Goal: Task Accomplishment & Management: Manage account settings

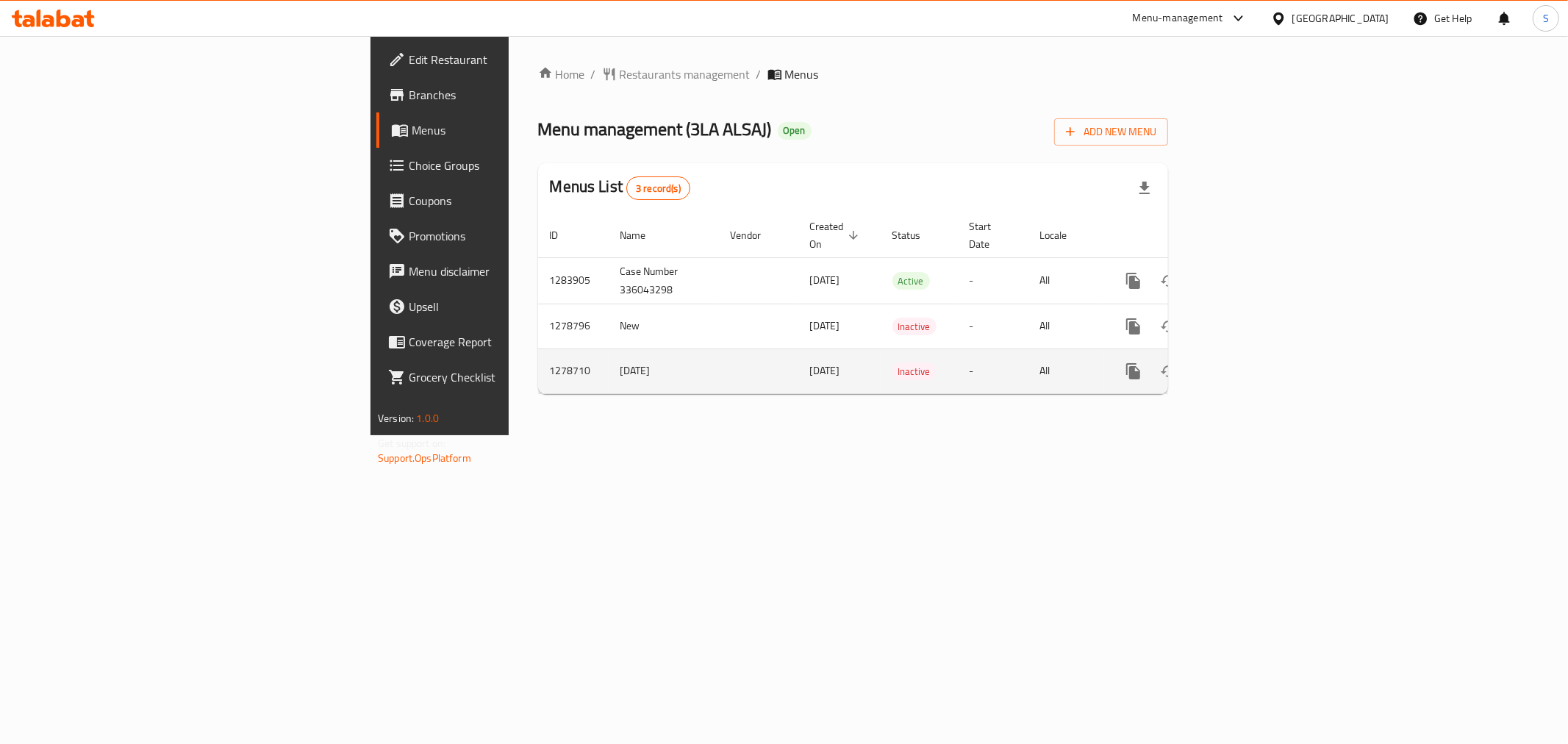
drag, startPoint x: 801, startPoint y: 528, endPoint x: 1239, endPoint y: 347, distance: 473.9
click at [804, 435] on div "Home / Restaurants management / Menus Menu management ( 3LA ALSAJ ) Open Add Ne…" at bounding box center [852, 235] width 689 height 399
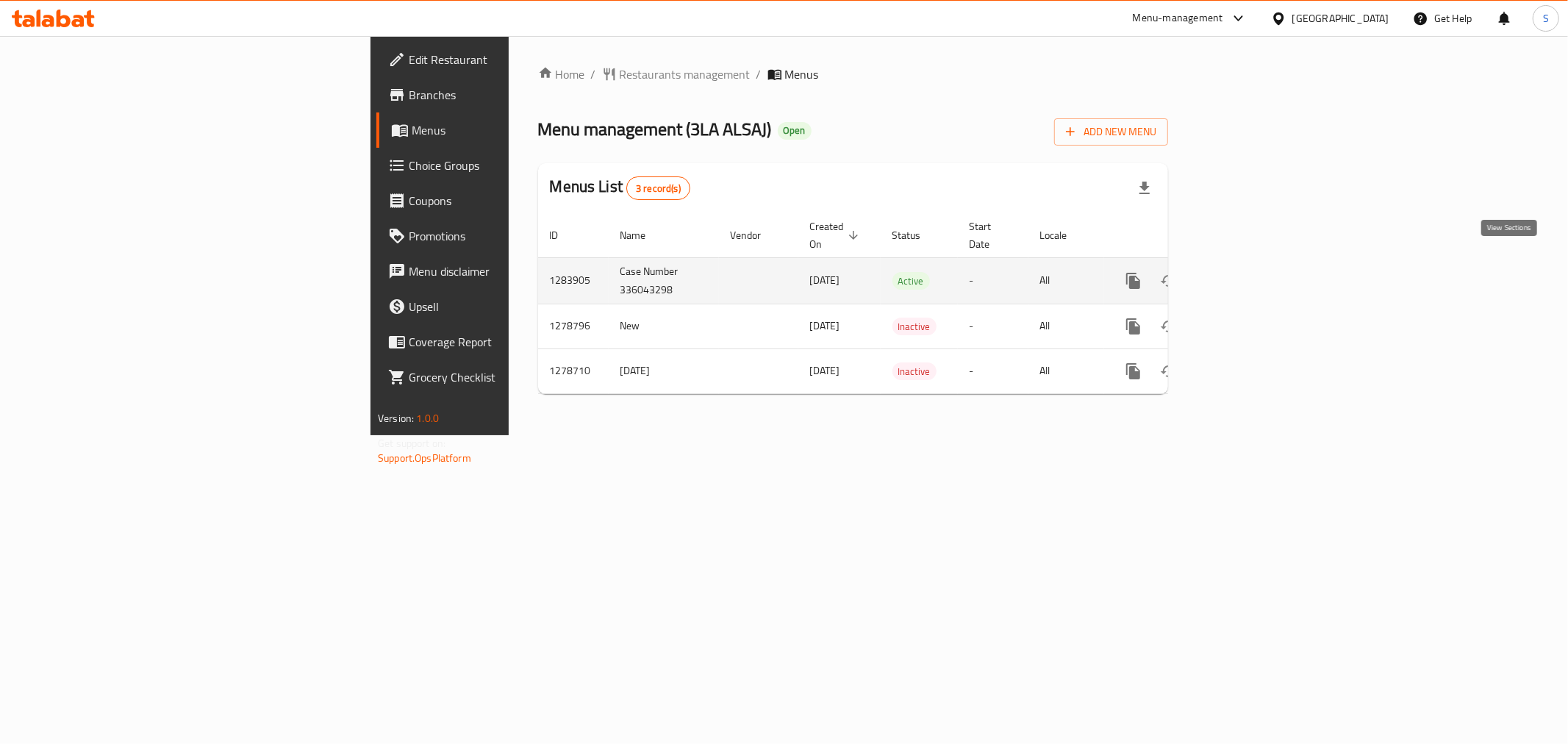
click at [1248, 272] on icon "enhanced table" at bounding box center [1240, 280] width 18 height 18
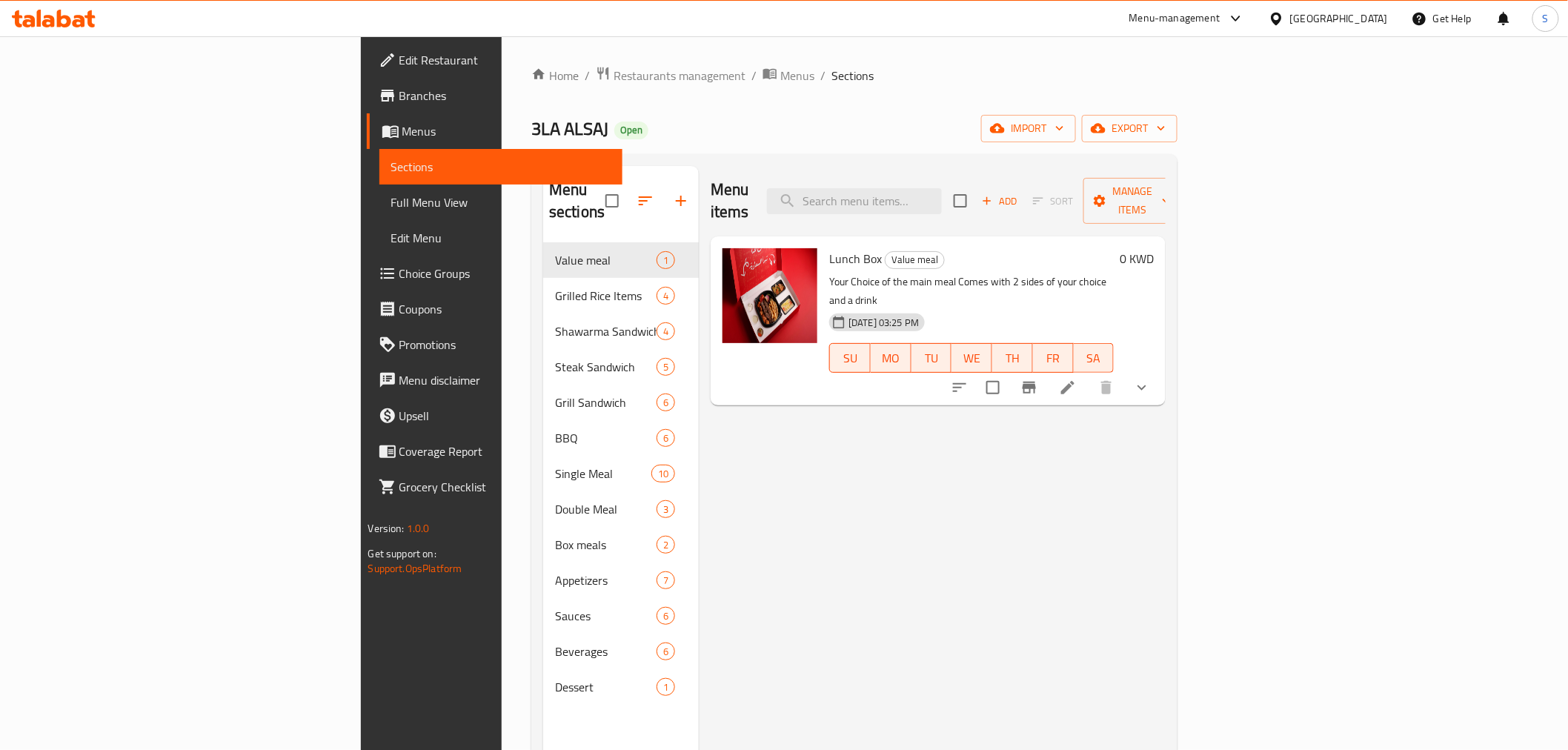
drag, startPoint x: 818, startPoint y: 531, endPoint x: 910, endPoint y: 450, distance: 122.6
click at [823, 530] on div "Menu items Add Sort Manage items Lunch Box Value meal Your Choice of the main m…" at bounding box center [932, 540] width 467 height 750
click at [942, 194] on input "search" at bounding box center [855, 201] width 175 height 26
paste input "Meal Special Saj Chicken"
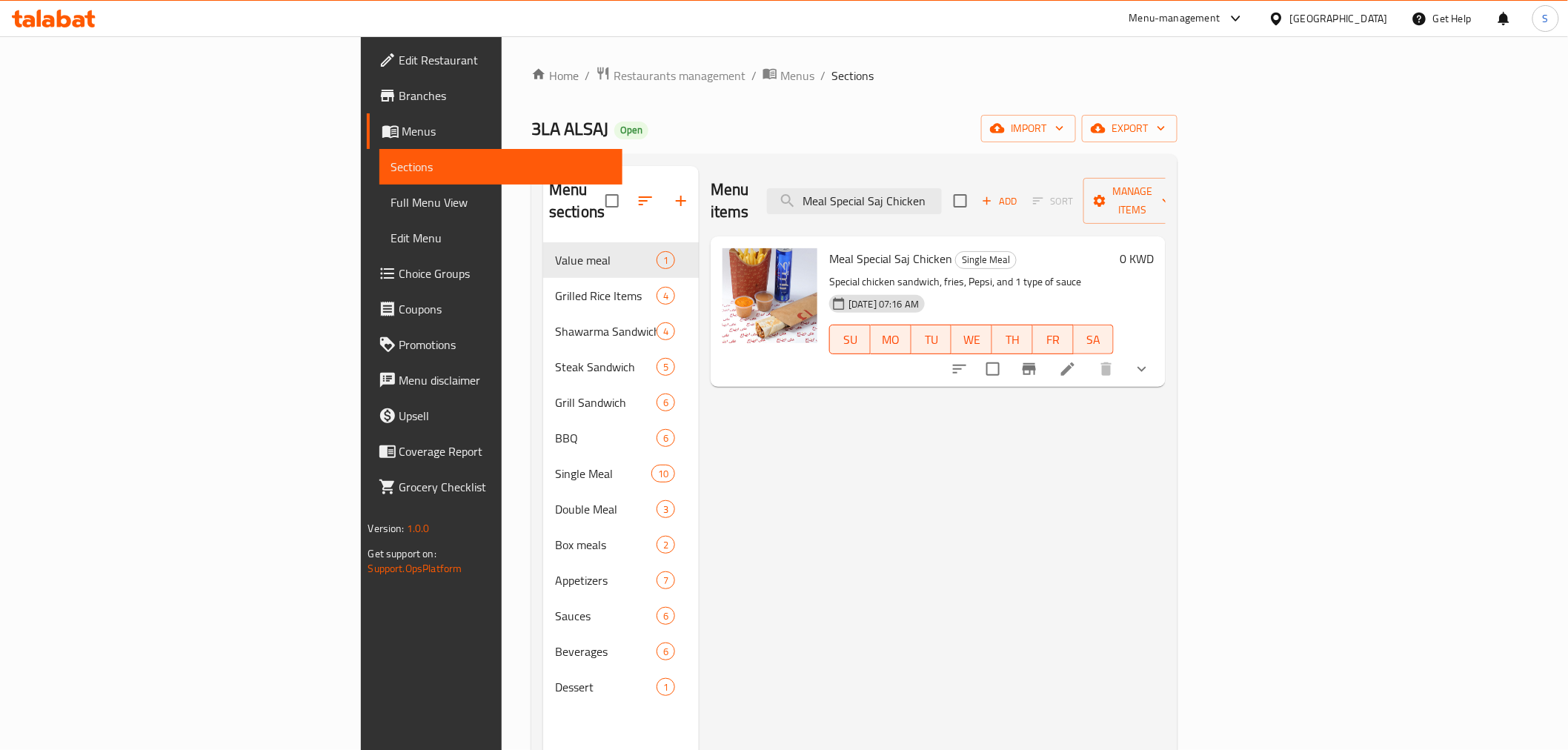
type input "Meal Special Saj Chicken"
click at [893, 566] on div "Menu items Meal Special Saj Chicken Add Sort Manage items Meal Special Saj Chic…" at bounding box center [932, 540] width 467 height 750
click at [1160, 351] on button "show more" at bounding box center [1141, 368] width 35 height 35
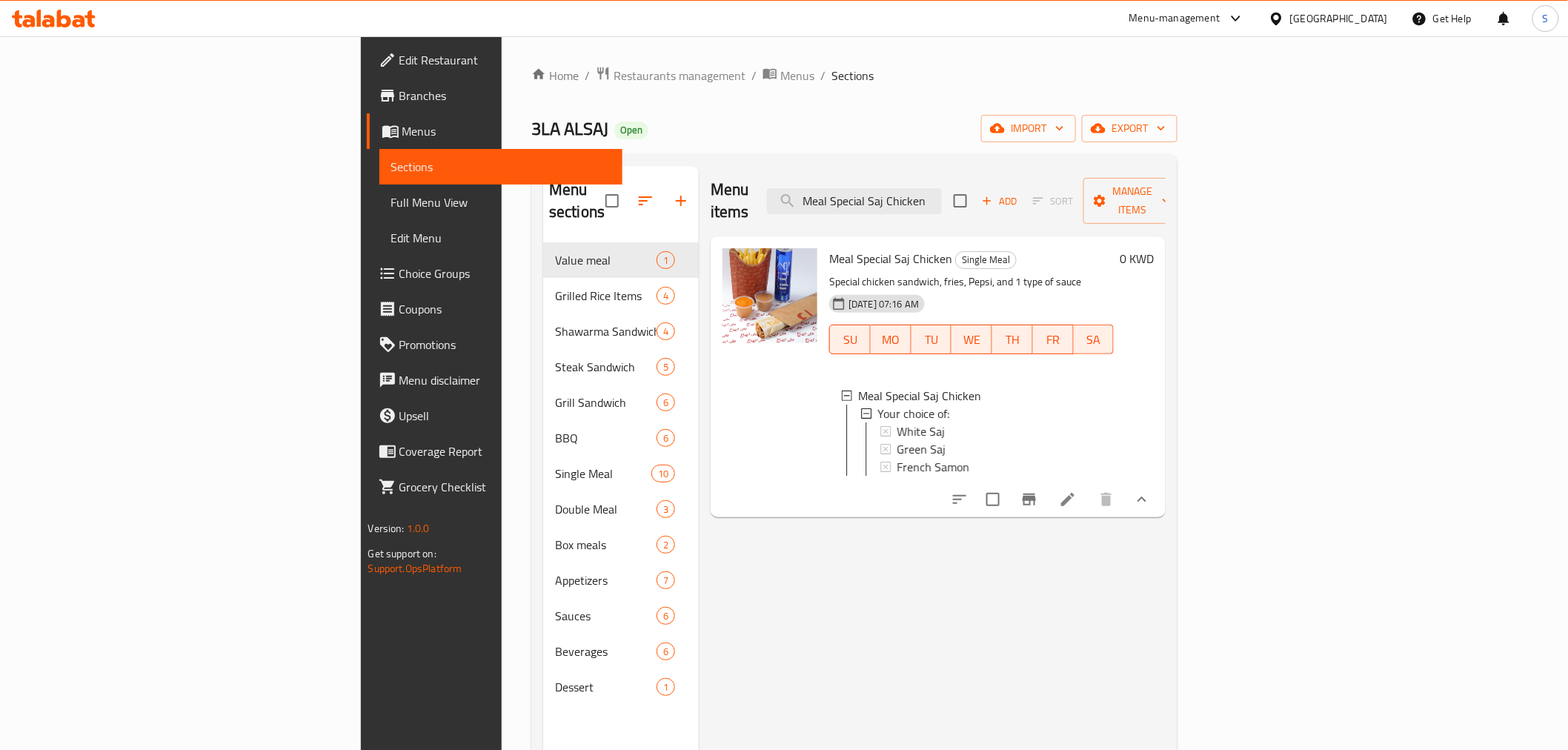
click at [1165, 643] on div "Menu items Meal Special Saj Chicken Add Sort Manage items Meal Special Saj Chic…" at bounding box center [932, 540] width 467 height 750
click at [1074, 492] on icon at bounding box center [1067, 499] width 14 height 14
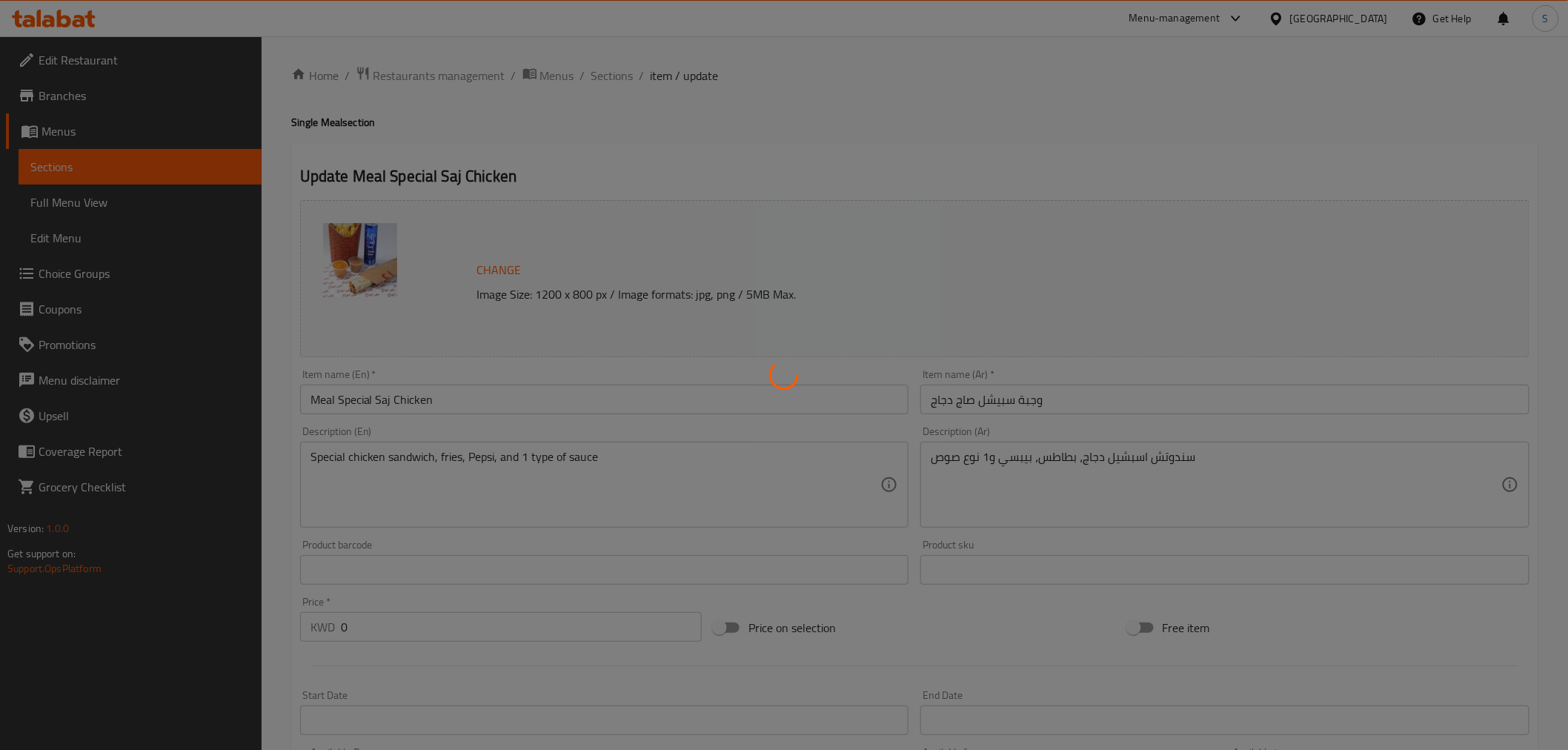
click at [679, 507] on div at bounding box center [784, 375] width 1568 height 750
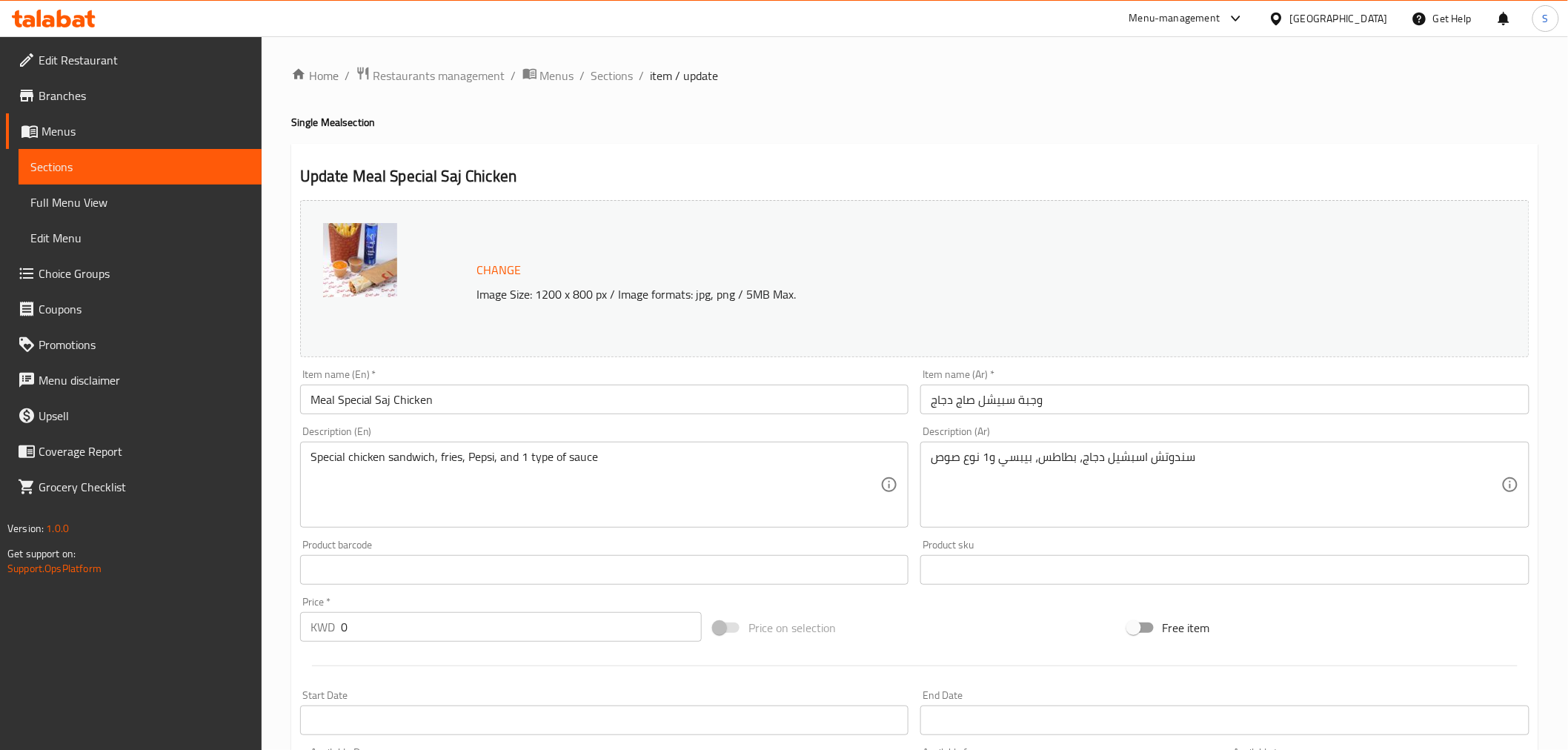
click at [876, 357] on div at bounding box center [784, 375] width 1568 height 750
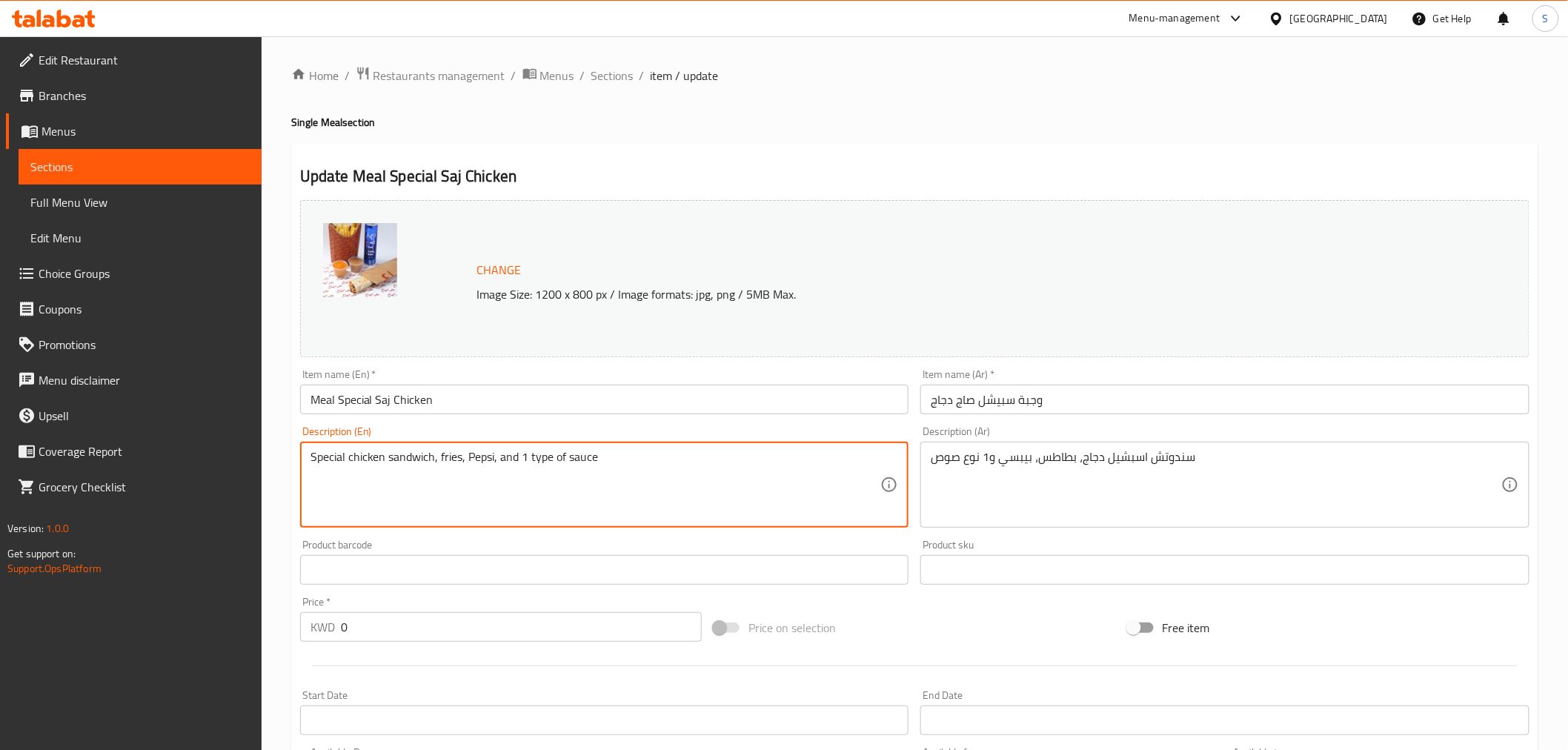
click at [479, 459] on textarea "Special chicken sandwich, fries, Pepsi, and 1 type of sauce" at bounding box center [596, 485] width 571 height 70
type textarea "Special chicken sandwich, fries, your choice of drink, and 1 type of sauce"
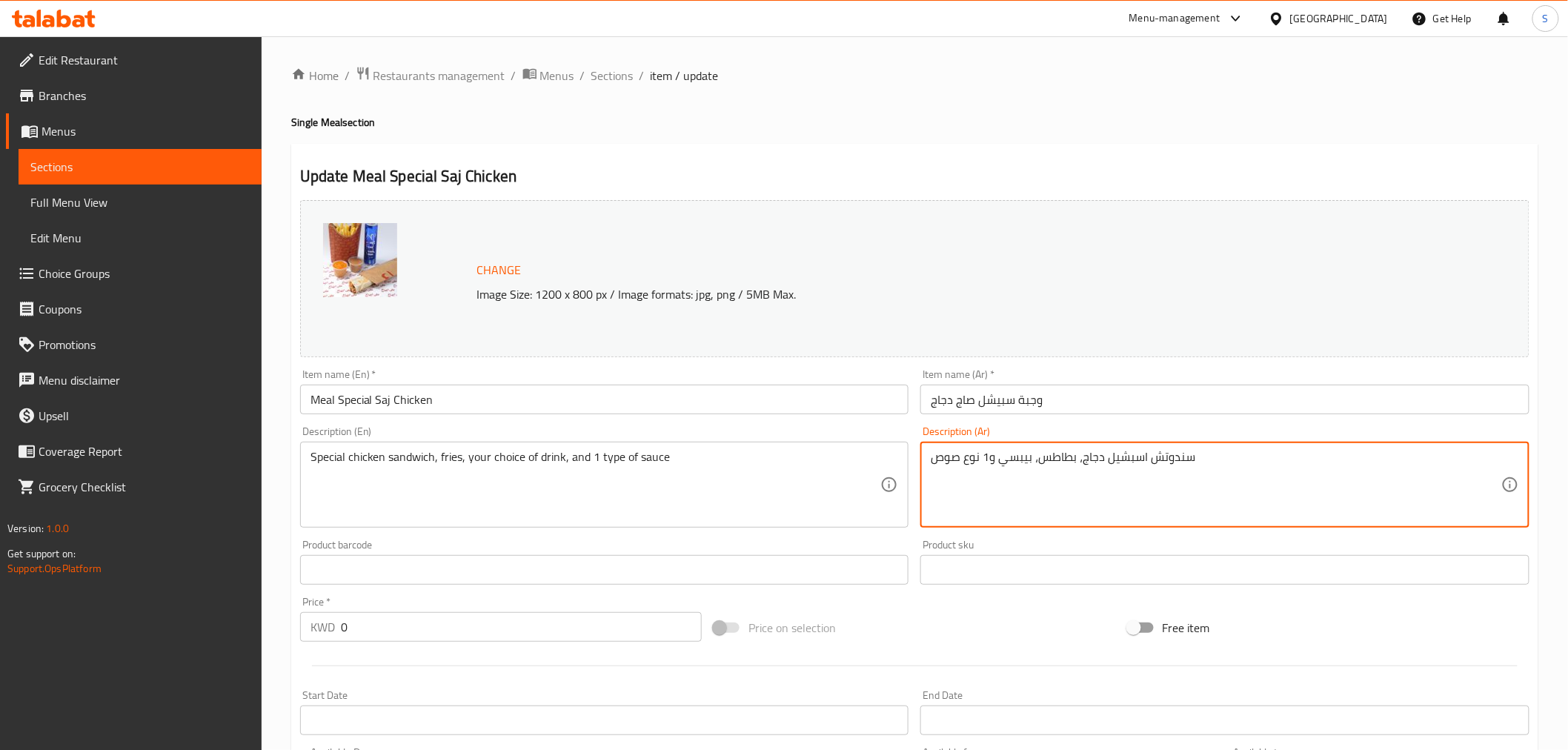
click at [1021, 459] on textarea "سندوتش اسبشيل دجاج، بطاطس، بيبسي و1 نوع صوص" at bounding box center [1217, 485] width 571 height 70
type textarea "سندوتش اسبشيل دجاج، بطاطس، اختيارك من المشروبات و1 نوع صوص"
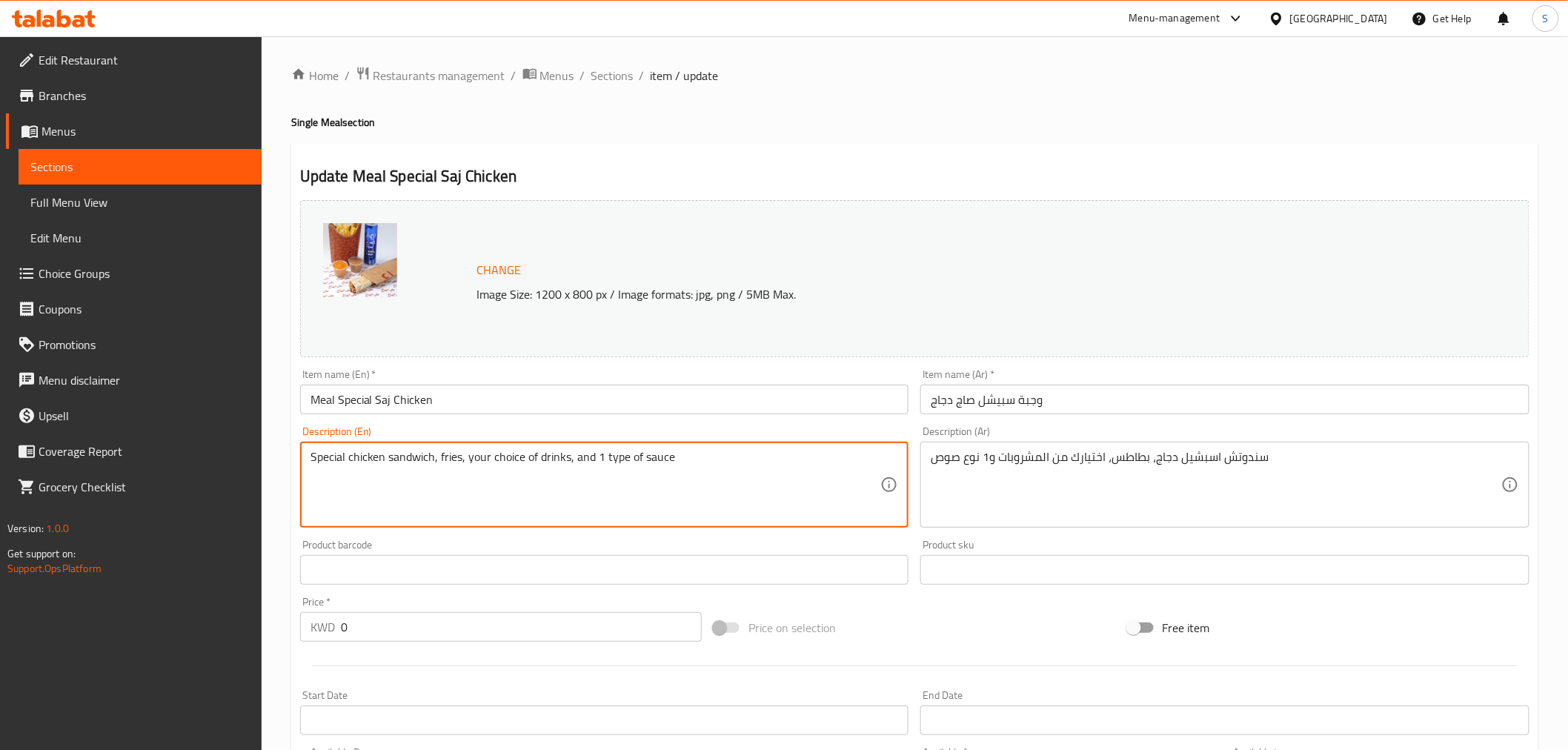
type textarea "Special chicken sandwich, fries, your choice of drinks, and 1 type of sauce"
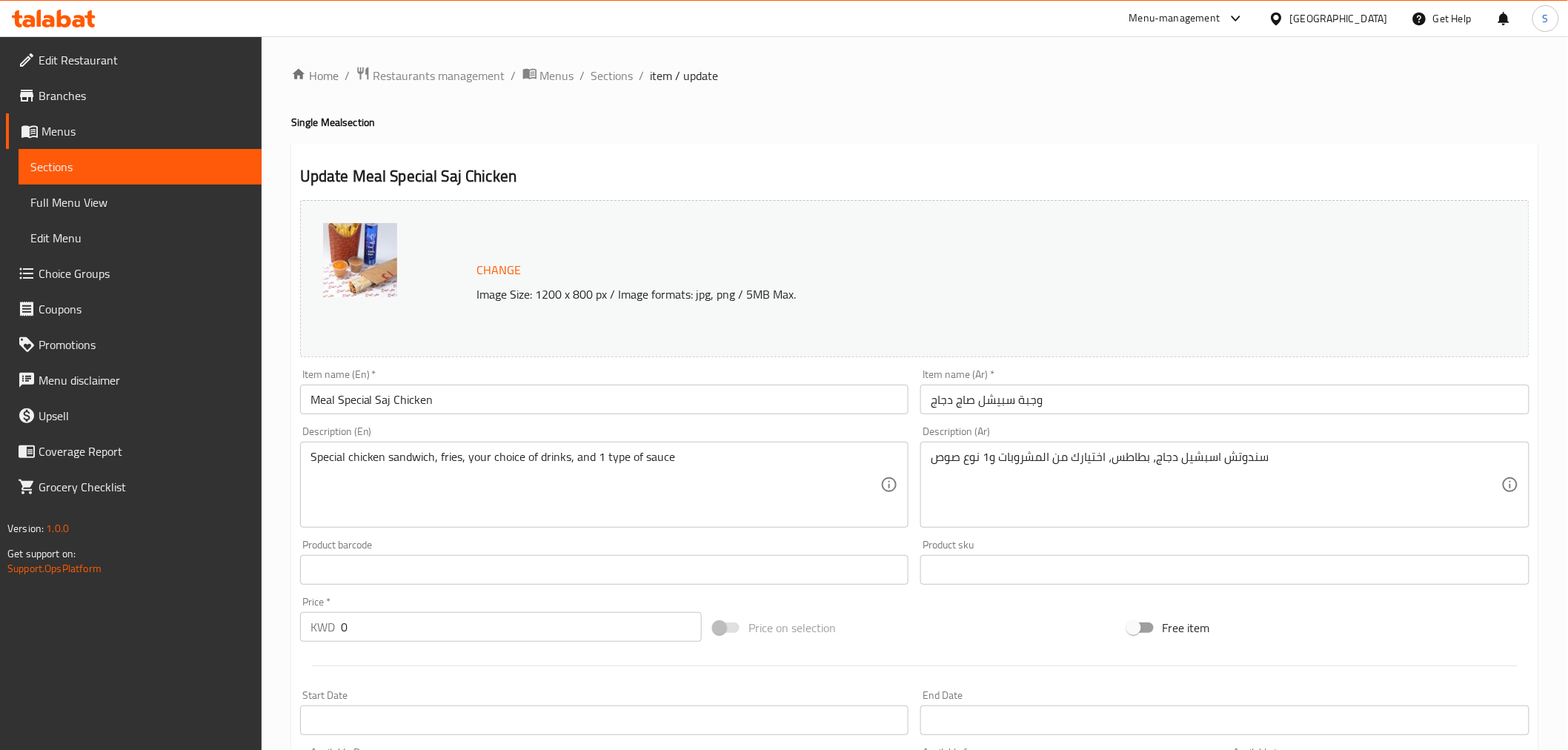
click at [708, 433] on div "Description (En) Special chicken sandwich, fries, your choice of drinks, and 1 …" at bounding box center [604, 476] width 609 height 102
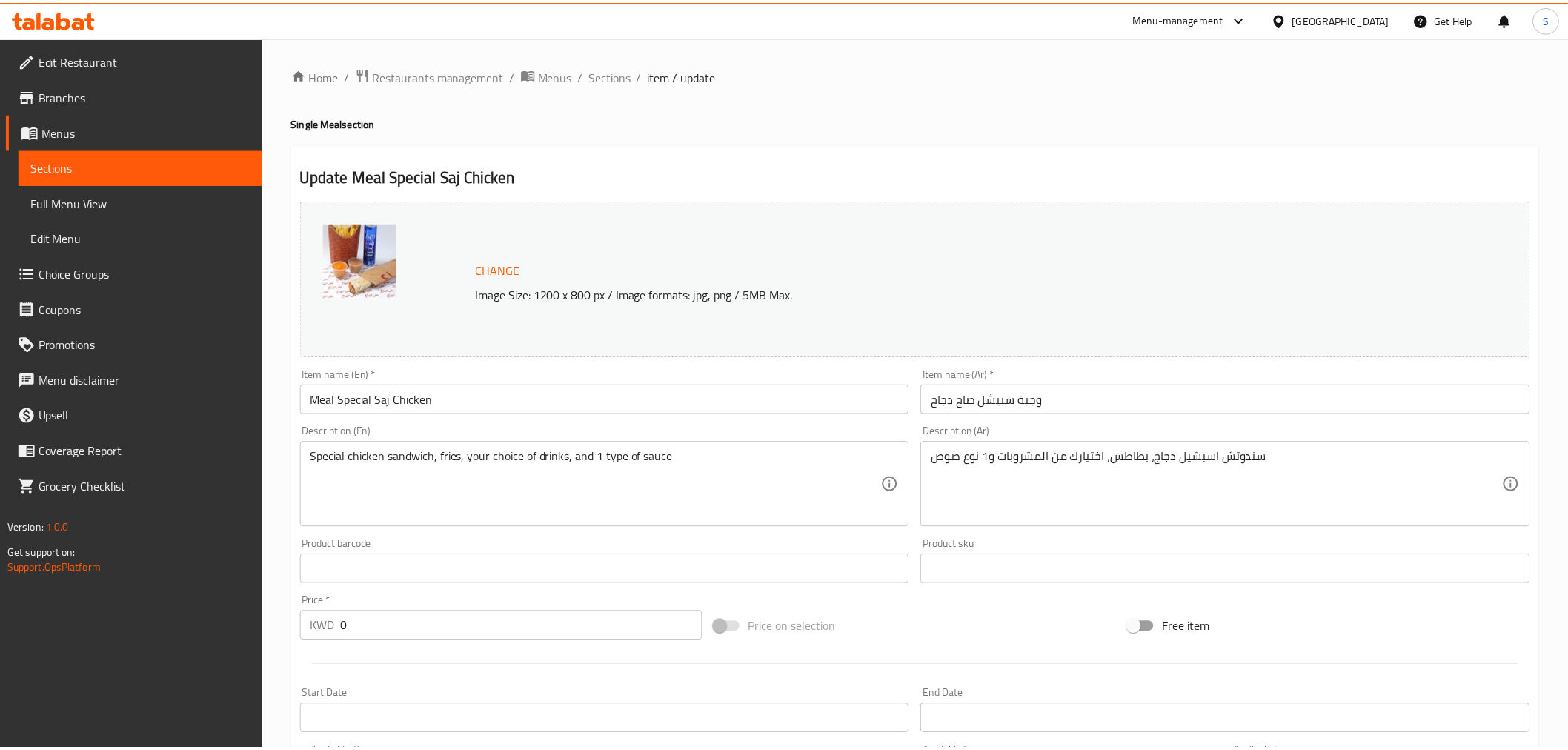
scroll to position [394, 0]
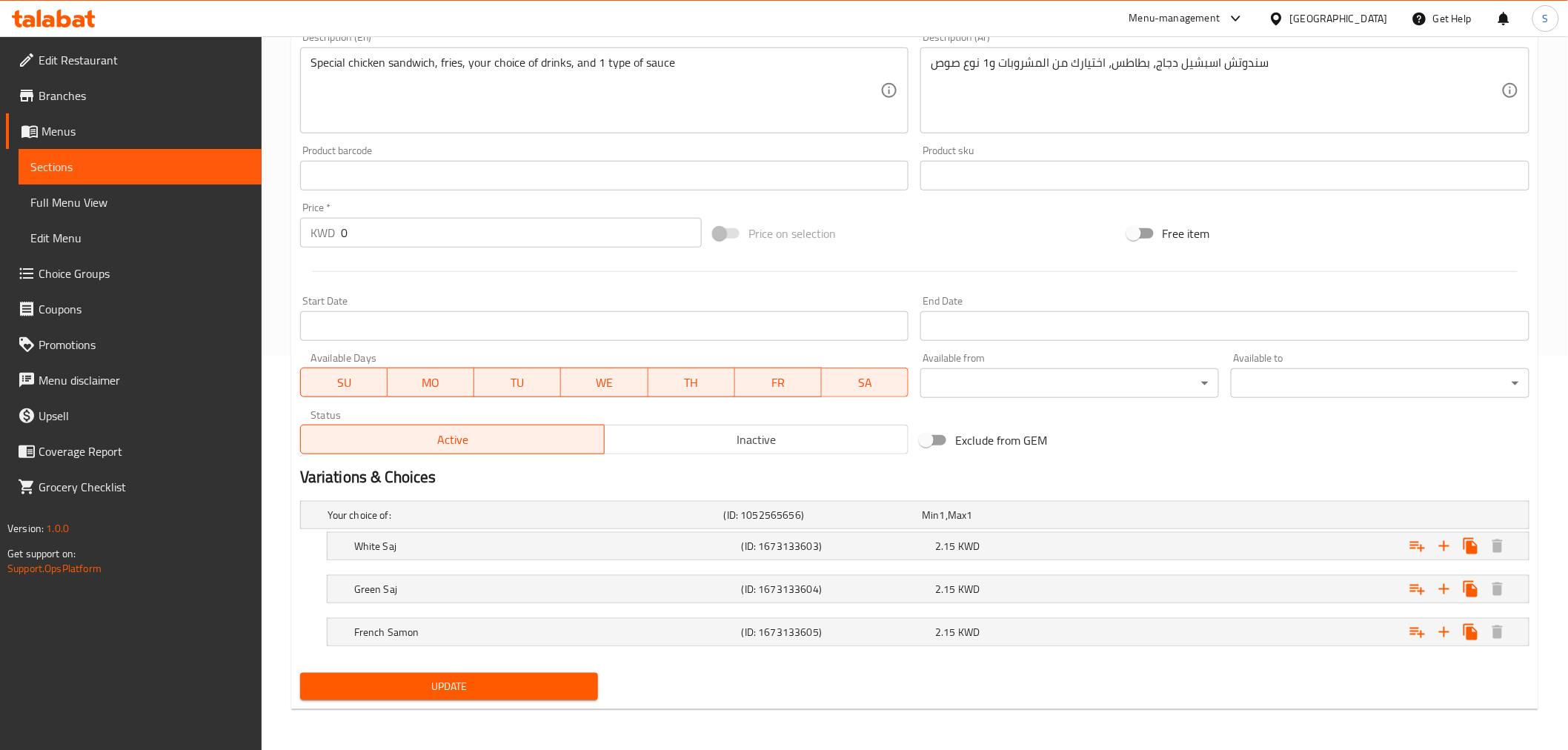
click at [524, 699] on button "Update" at bounding box center [449, 686] width 299 height 27
